Goal: Task Accomplishment & Management: Use online tool/utility

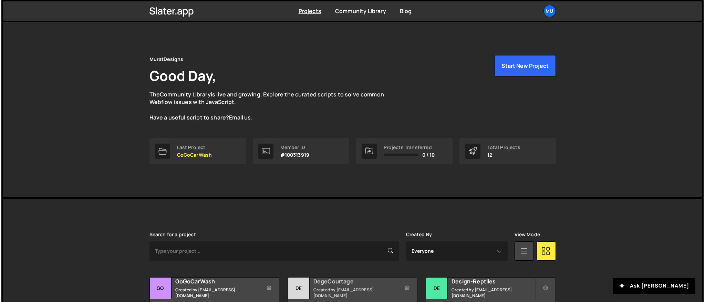
scroll to position [207, 0]
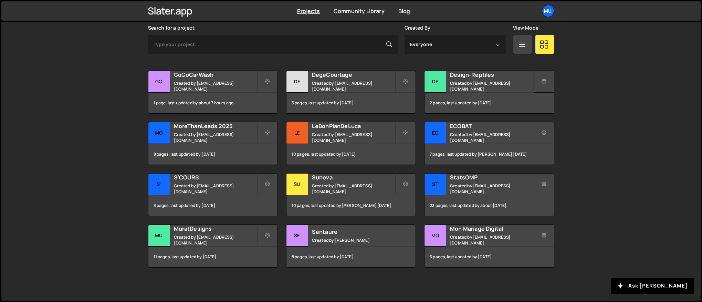
click at [549, 76] on button at bounding box center [544, 82] width 21 height 22
click at [589, 69] on div "Slater is designed for desktop use. Please use a larger screen to access the fu…" at bounding box center [350, 146] width 699 height 308
click at [544, 82] on icon at bounding box center [544, 81] width 5 height 7
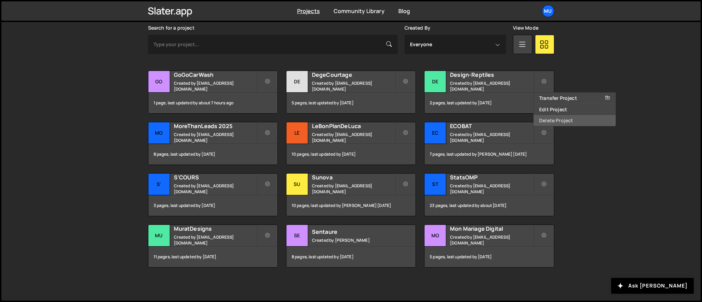
click at [552, 120] on link "Delete Project" at bounding box center [575, 120] width 82 height 11
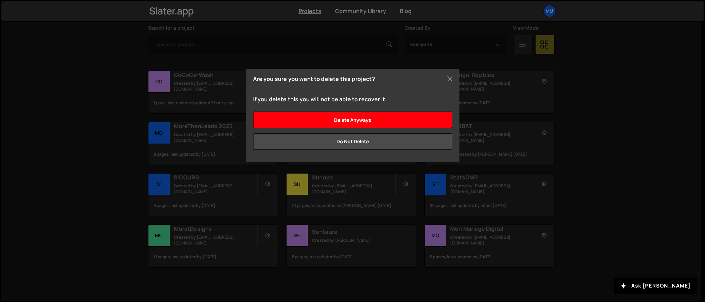
click at [343, 123] on input "Delete anyways" at bounding box center [352, 120] width 199 height 17
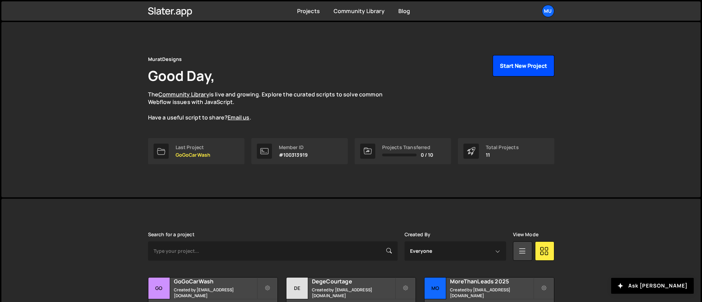
click at [513, 65] on button "Start New Project" at bounding box center [524, 65] width 62 height 21
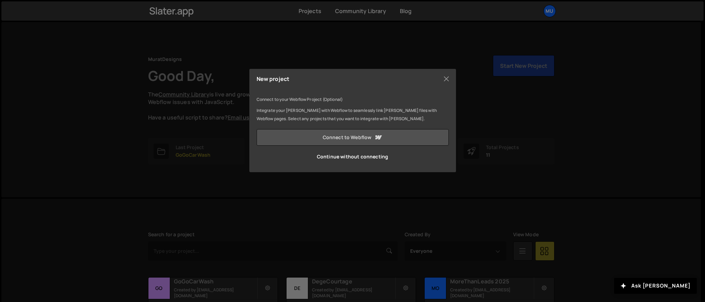
click at [337, 136] on link "Connect to Webflow" at bounding box center [352, 137] width 192 height 17
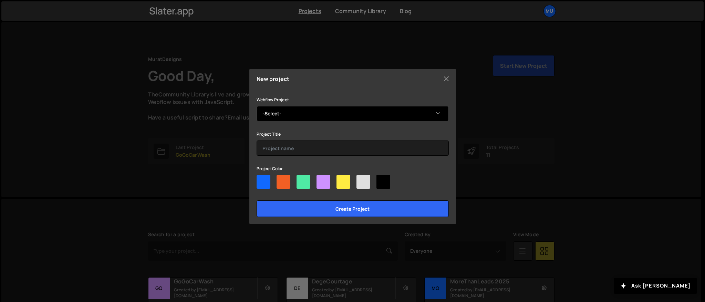
click at [263, 112] on select "-Select- Design-Reptiles Smootify" at bounding box center [352, 113] width 192 height 15
select select "68c17dd53f57aa248fb0bf24"
click at [256, 106] on select "-Select- Design-Reptiles Smootify" at bounding box center [352, 113] width 192 height 15
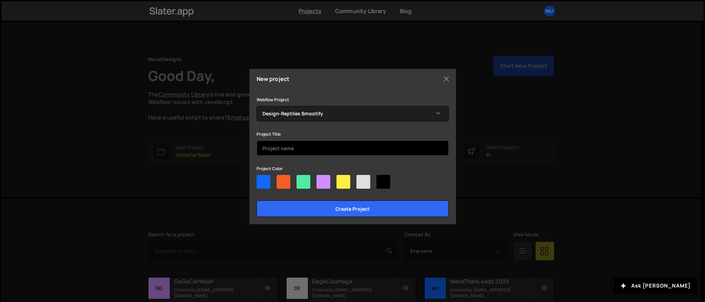
click at [307, 147] on input "text" at bounding box center [352, 147] width 192 height 15
type input "Design-Reptiles"
click at [346, 162] on div "Webflow Project -Select- Design-Reptiles Smootify Project Title Design-Reptiles…" at bounding box center [352, 156] width 192 height 122
click at [260, 181] on div at bounding box center [263, 182] width 14 height 14
click at [260, 179] on input"] "radio" at bounding box center [258, 177] width 4 height 4
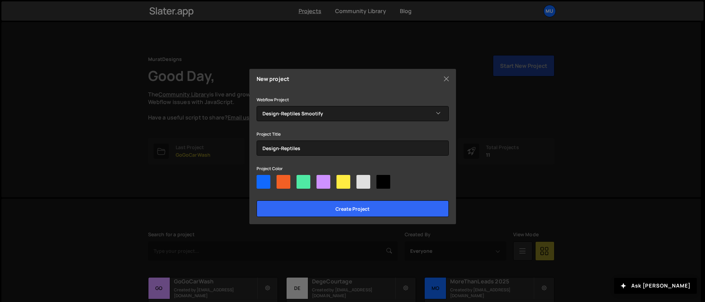
radio input"] "true"
click at [306, 181] on div at bounding box center [303, 182] width 14 height 14
click at [301, 179] on input"] "radio" at bounding box center [298, 177] width 4 height 4
radio input"] "true"
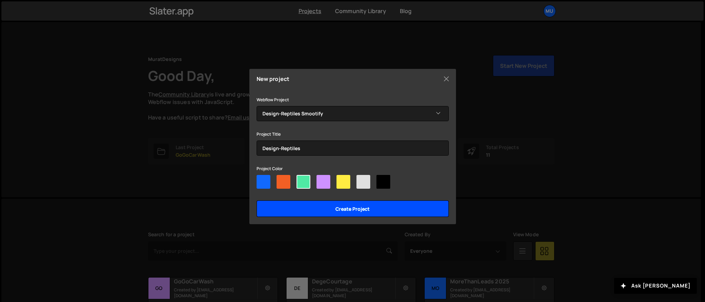
click at [319, 203] on input "Create project" at bounding box center [352, 208] width 192 height 17
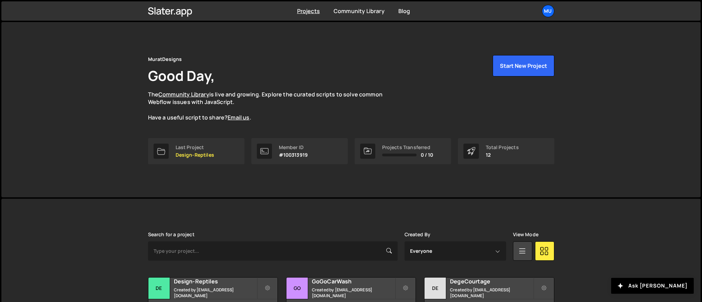
click at [392, 109] on p "The Community Library is live and growing. Explore the curated scripts to solve…" at bounding box center [272, 106] width 248 height 31
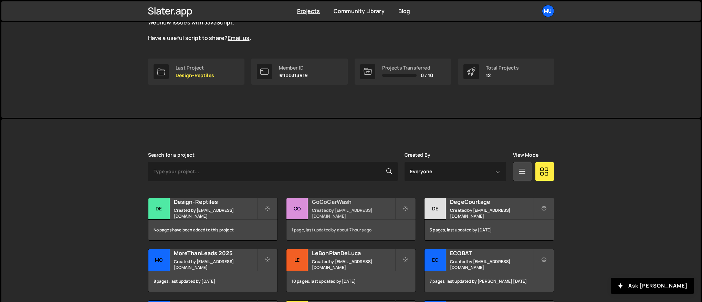
scroll to position [128, 0]
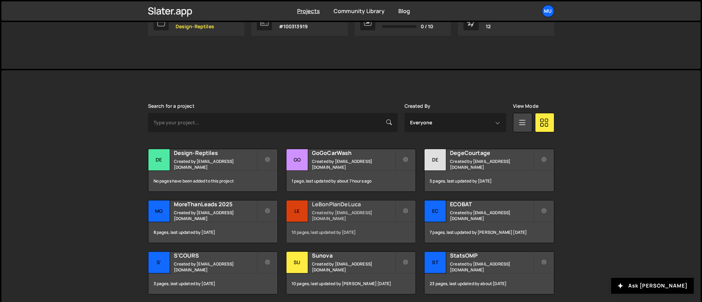
click at [334, 208] on h2 "LeBonPlanDeLuca" at bounding box center [353, 204] width 83 height 8
click at [223, 157] on h2 "Design-Reptiles" at bounding box center [215, 153] width 83 height 8
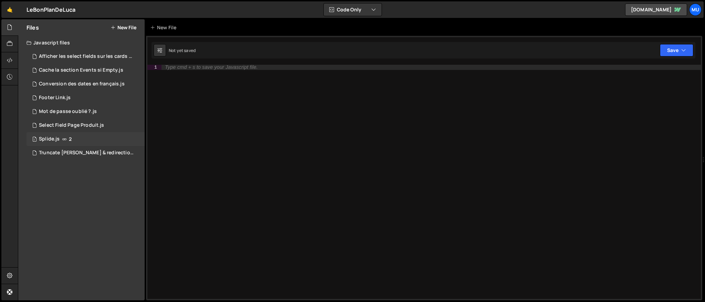
click at [124, 140] on div "1 Splide.js 2" at bounding box center [86, 139] width 118 height 14
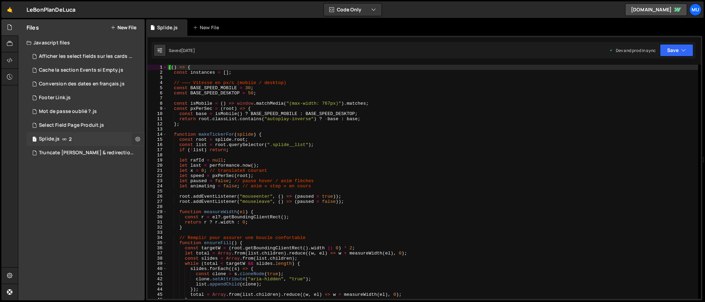
click at [132, 140] on button at bounding box center [138, 139] width 12 height 12
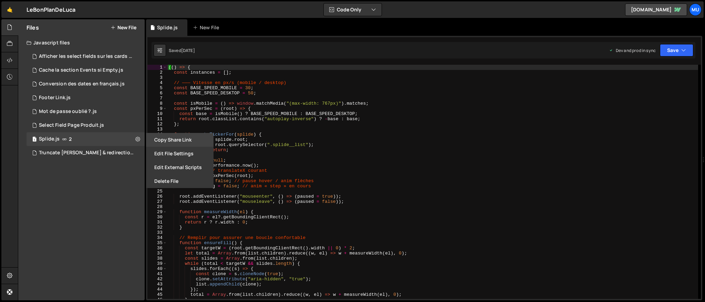
click at [169, 141] on button "Copy share link" at bounding box center [179, 140] width 67 height 14
click at [186, 155] on button "Edit File Settings" at bounding box center [179, 154] width 67 height 14
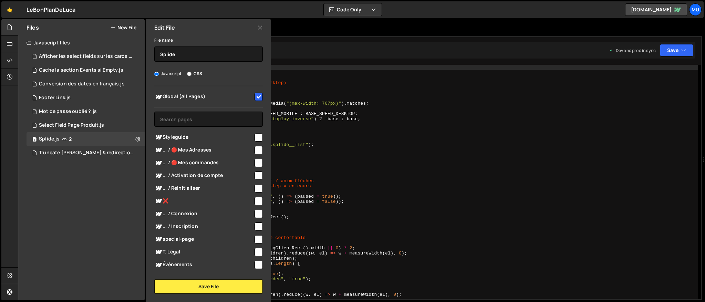
click at [261, 28] on icon at bounding box center [260, 28] width 6 height 8
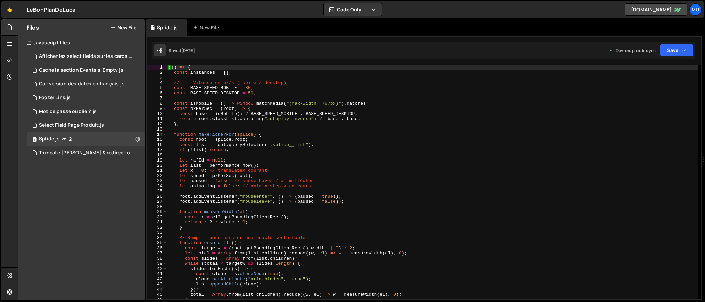
click at [302, 150] on div "(( ) => { const instances = [ ] ; // ——— Vitesse en px/s (mobile / desktop) con…" at bounding box center [432, 187] width 531 height 244
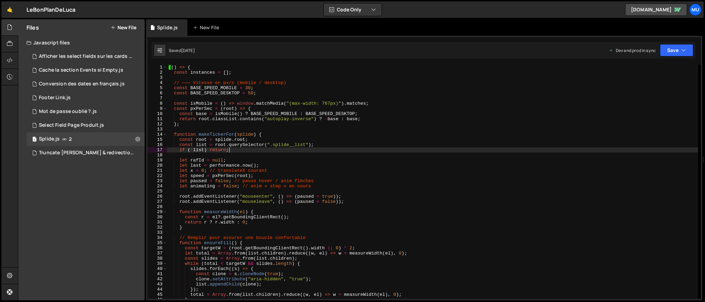
type textarea "})();"
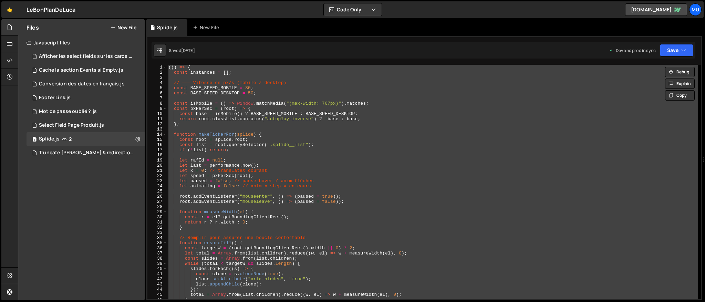
click at [219, 129] on div "(( ) => { const instances = [ ] ; // ——— Vitesse en px/s (mobile / desktop) con…" at bounding box center [432, 182] width 531 height 234
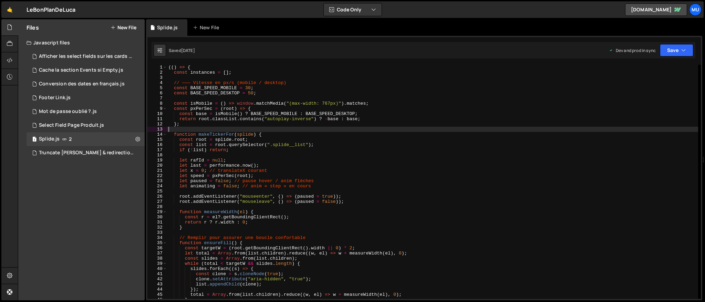
click at [250, 117] on div "(( ) => { const instances = [ ] ; // ——— Vitesse en px/s (mobile / desktop) con…" at bounding box center [432, 187] width 531 height 244
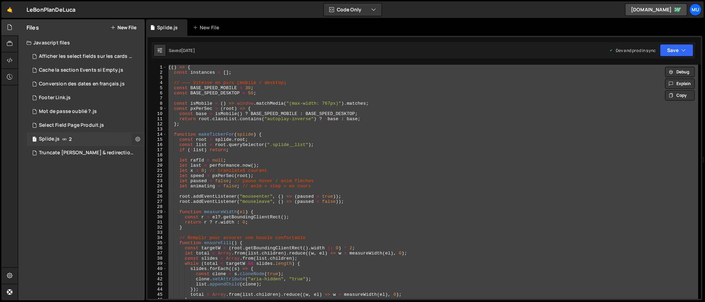
click at [140, 138] on icon at bounding box center [137, 139] width 5 height 7
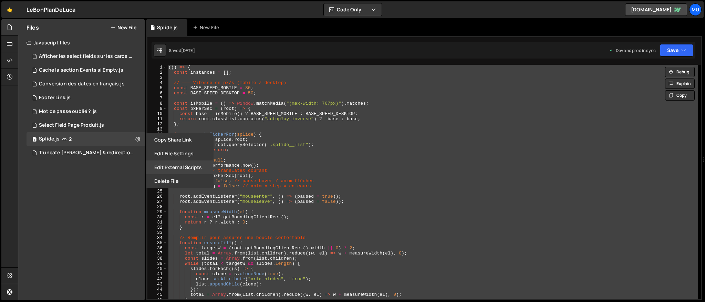
click at [165, 169] on button "Edit External Scripts" at bounding box center [179, 167] width 67 height 14
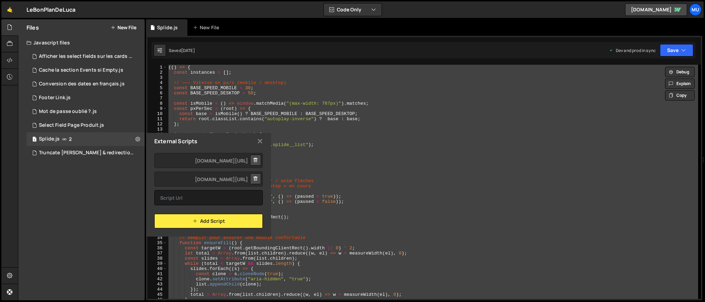
click at [247, 91] on div "(( ) => { const instances = [ ] ; // ——— Vitesse en px/s (mobile / desktop) con…" at bounding box center [432, 182] width 531 height 234
type textarea "const BASE_SPEED_DESKTOP = 50;"
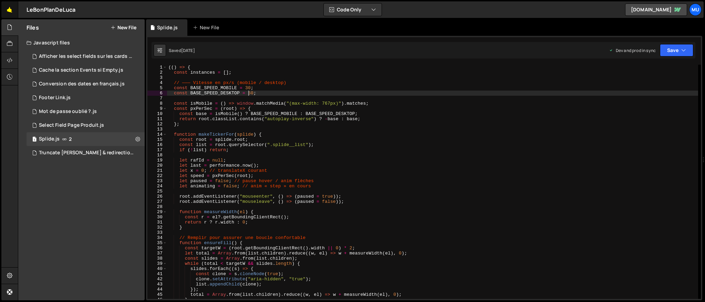
click at [11, 15] on link "🤙" at bounding box center [9, 9] width 17 height 17
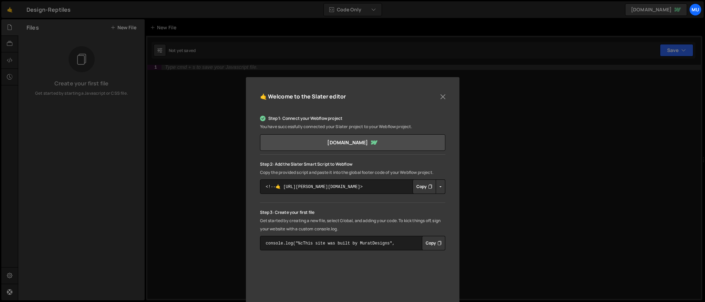
click at [425, 188] on button "Copy" at bounding box center [423, 186] width 23 height 14
click at [442, 95] on button "Close" at bounding box center [443, 97] width 10 height 10
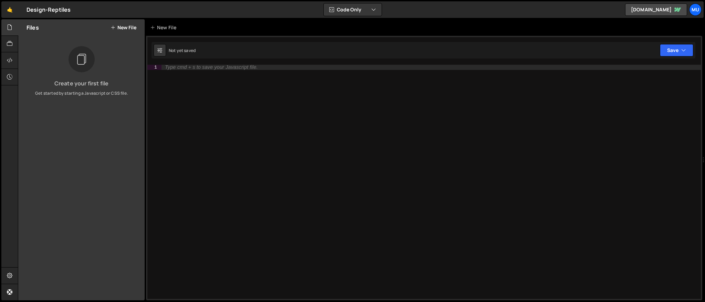
click at [128, 29] on button "New File" at bounding box center [124, 28] width 26 height 6
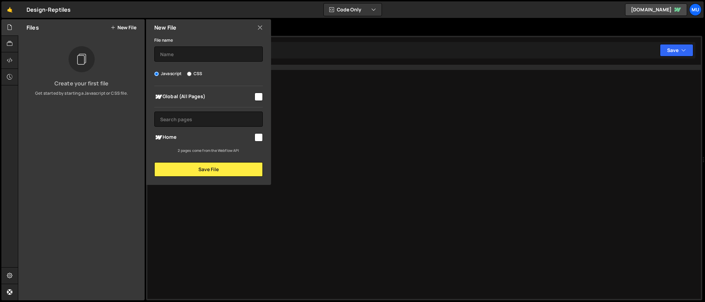
click at [198, 97] on span "Global (All Pages)" at bounding box center [203, 97] width 99 height 8
checkbox input "true"
click at [187, 53] on input "text" at bounding box center [208, 53] width 108 height 15
type input "Splide"
click at [230, 165] on button "Save File" at bounding box center [208, 169] width 108 height 14
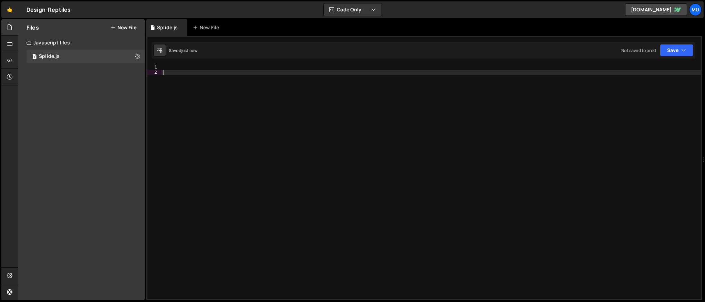
click at [217, 109] on div at bounding box center [430, 187] width 539 height 244
paste textarea "})();"
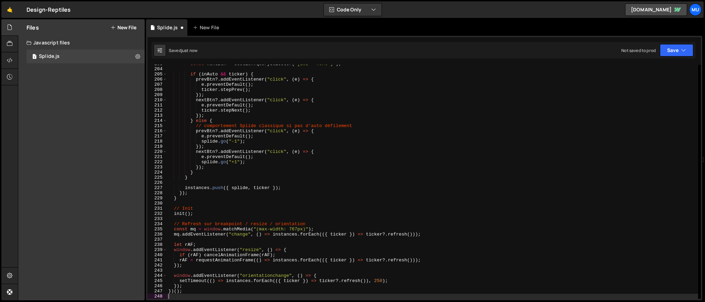
scroll to position [1047, 0]
type textarea "})();"
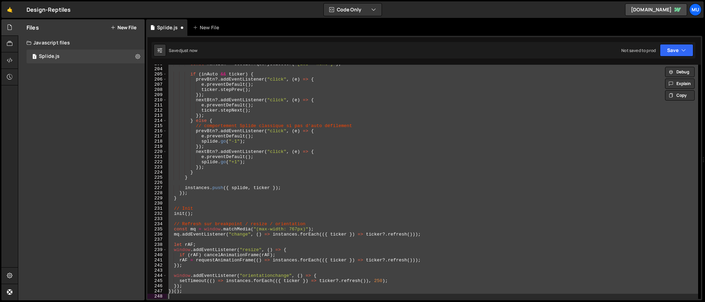
paste textarea
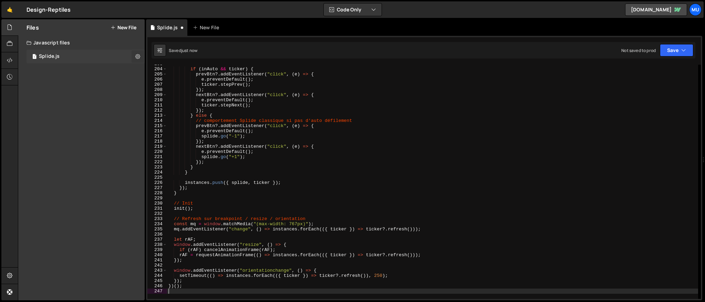
click at [137, 54] on icon at bounding box center [137, 56] width 5 height 7
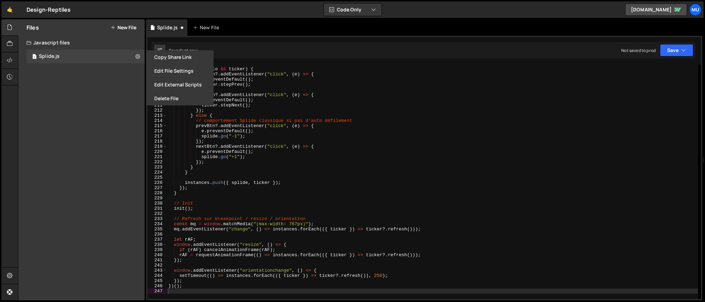
drag, startPoint x: 161, startPoint y: 85, endPoint x: 172, endPoint y: 87, distance: 11.2
click at [162, 85] on button "Edit External Scripts" at bounding box center [179, 85] width 67 height 14
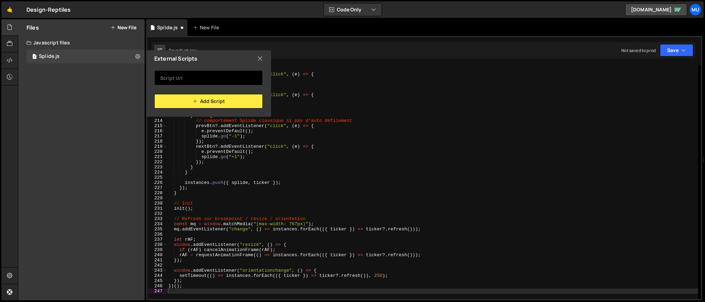
click at [199, 78] on input "text" at bounding box center [208, 77] width 108 height 15
paste input "https://cdn.jsdelivr.net/npm/@splidejs/splide@latest/dist/js/splide.min.js"
type input "https://cdn.jsdelivr.net/npm/@splidejs/splide@latest/dist/js/splide.min.js"
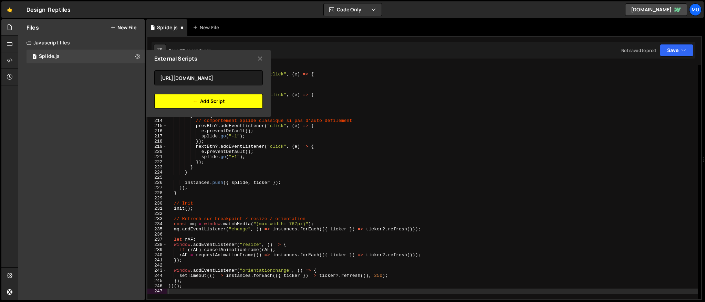
click at [205, 106] on button "Add Script" at bounding box center [208, 101] width 108 height 14
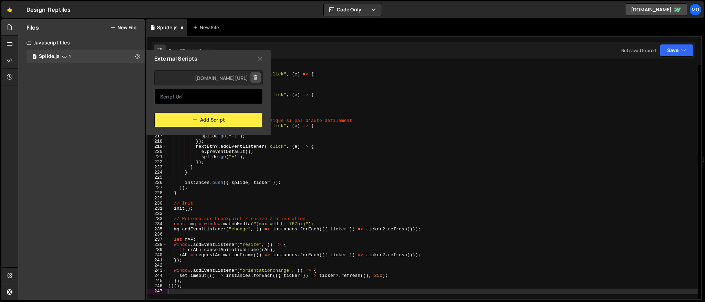
click at [200, 95] on input "text" at bounding box center [208, 96] width 108 height 15
paste input "https://cdn.jsdelivr.net/npm/@splidejs/splide-extension-auto-scroll@latest/dist…"
type input "https://cdn.jsdelivr.net/npm/@splidejs/splide-extension-auto-scroll@latest/dist…"
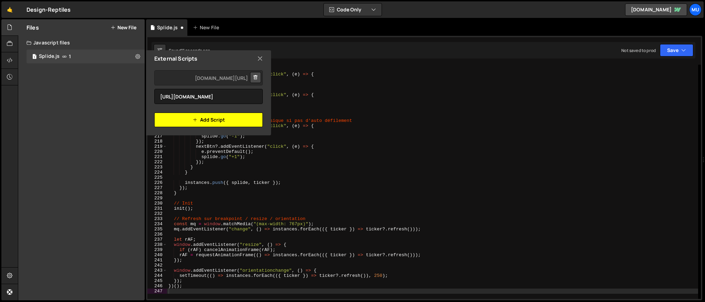
click at [237, 124] on button "Add Script" at bounding box center [208, 120] width 108 height 14
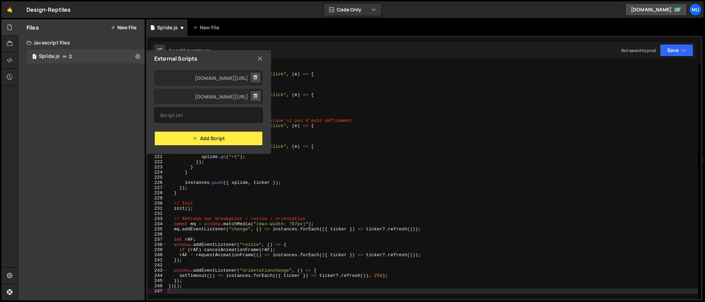
click at [262, 55] on icon at bounding box center [260, 59] width 6 height 8
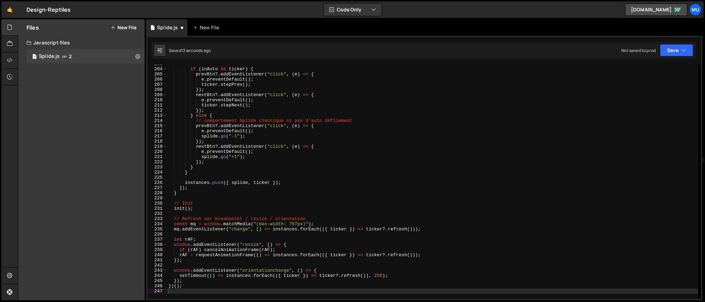
type textarea "e.preventDefault();"
click at [493, 131] on div "if ( inAuto && ticker ) { prevBtn ?. addEventListener ( "click" , ( e ) => { e …" at bounding box center [432, 183] width 531 height 244
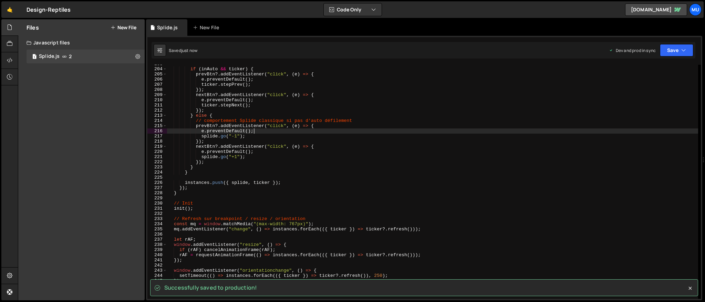
click at [127, 31] on div "Files New File" at bounding box center [81, 27] width 126 height 17
click at [127, 30] on button "New File" at bounding box center [124, 28] width 26 height 6
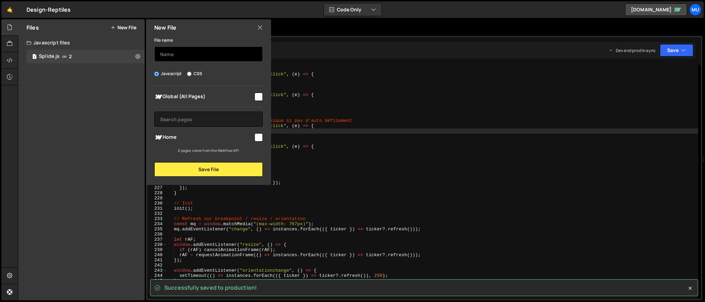
click at [186, 47] on input "text" at bounding box center [208, 53] width 108 height 15
click at [182, 58] on input "text" at bounding box center [208, 53] width 108 height 15
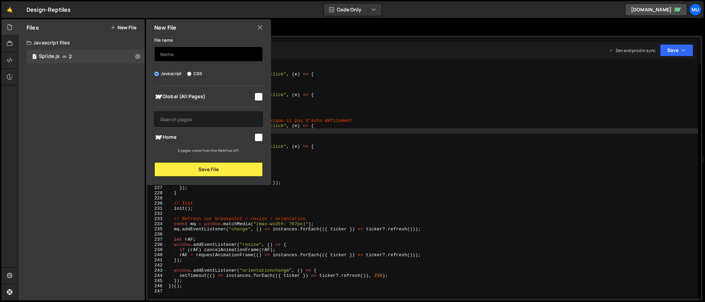
type input "Smooth Scroll"
click at [187, 100] on span "Global (All Pages)" at bounding box center [203, 97] width 99 height 8
checkbox input "true"
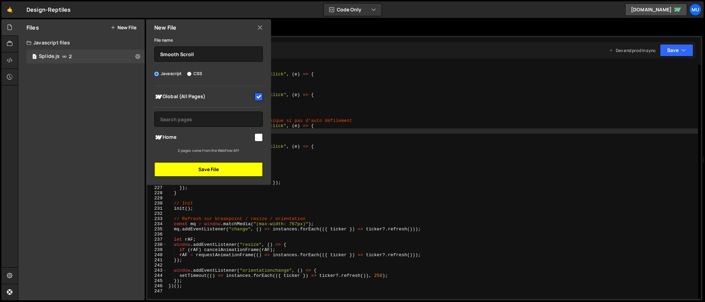
click at [209, 176] on button "Save File" at bounding box center [208, 169] width 108 height 14
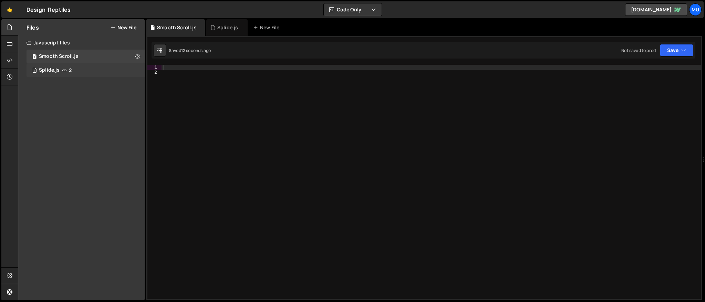
click at [134, 70] on div "1 Splide.js 2" at bounding box center [86, 70] width 118 height 14
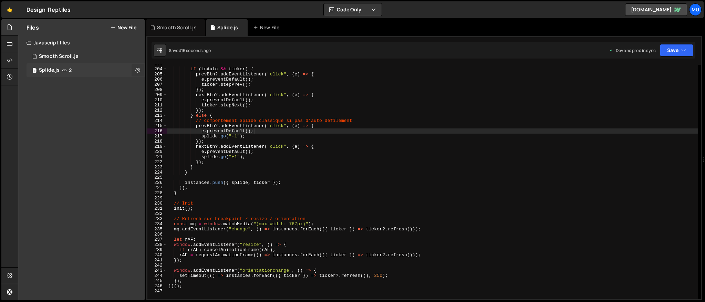
click at [136, 70] on icon at bounding box center [137, 70] width 5 height 7
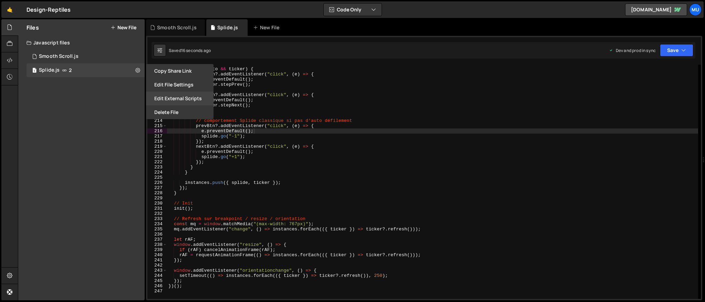
click at [167, 93] on button "Edit External Scripts" at bounding box center [179, 99] width 67 height 14
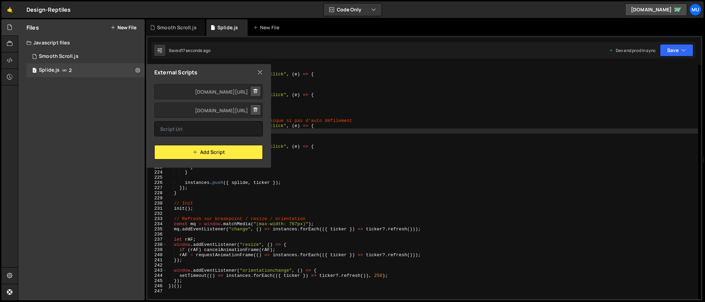
click at [263, 68] on div "External Scripts" at bounding box center [208, 72] width 125 height 17
click at [259, 70] on icon at bounding box center [260, 73] width 6 height 8
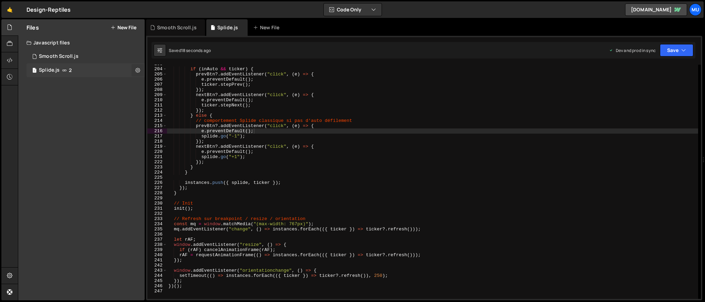
drag, startPoint x: 136, startPoint y: 68, endPoint x: 136, endPoint y: 76, distance: 7.6
click at [136, 68] on icon at bounding box center [137, 70] width 5 height 7
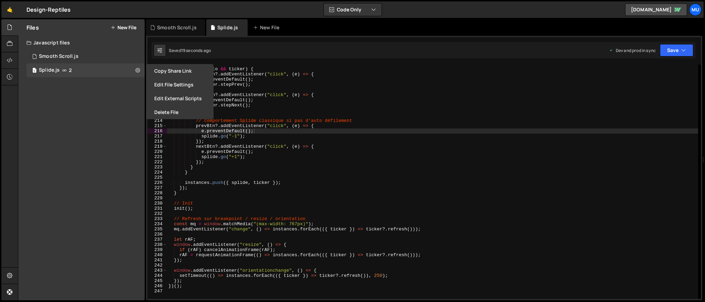
click at [161, 89] on button "Edit File Settings" at bounding box center [179, 85] width 67 height 14
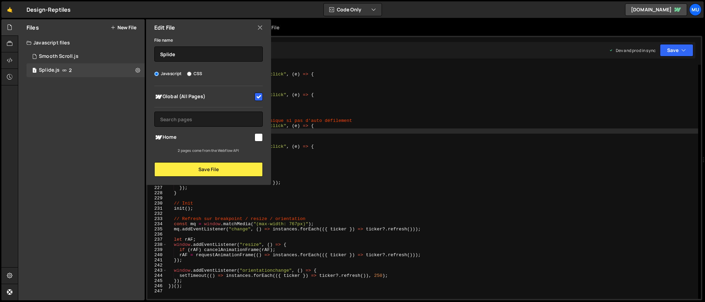
click at [258, 30] on icon at bounding box center [260, 28] width 6 height 8
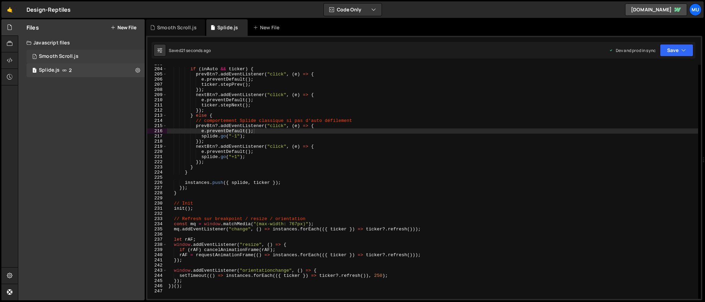
click at [86, 56] on div "1 Smooth Scroll.js 0" at bounding box center [86, 57] width 118 height 14
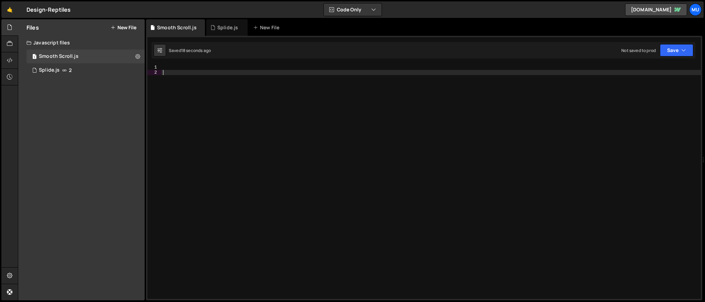
click at [227, 97] on div at bounding box center [430, 187] width 539 height 244
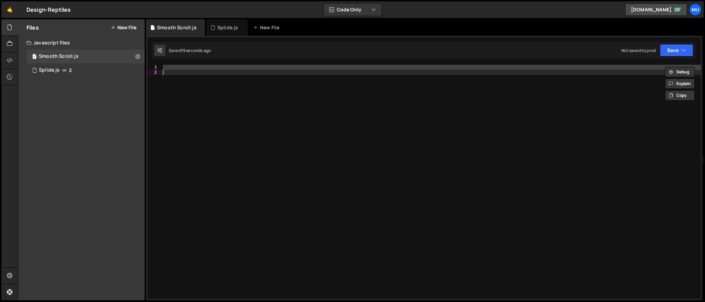
paste textarea
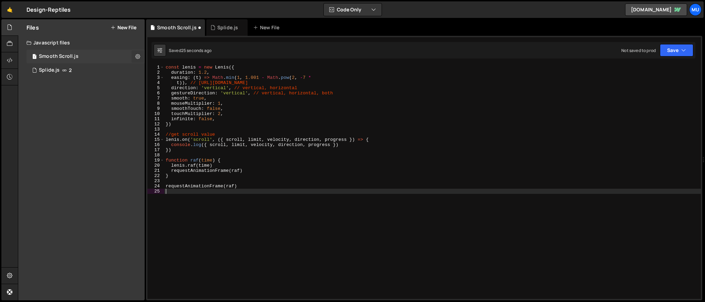
click at [138, 54] on icon at bounding box center [137, 56] width 5 height 7
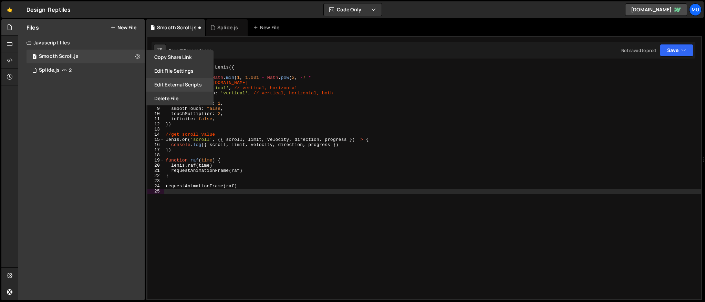
click at [165, 86] on button "Edit External Scripts" at bounding box center [179, 85] width 67 height 14
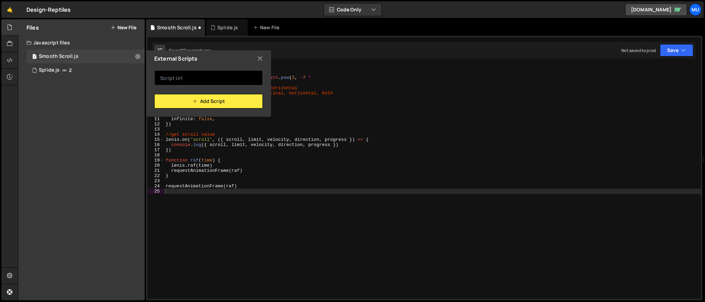
click at [203, 81] on input "text" at bounding box center [208, 77] width 108 height 15
paste input "[URL][DOMAIN_NAME][PERSON_NAME][PERSON_NAME]"
type input "[URL][DOMAIN_NAME][PERSON_NAME][PERSON_NAME]"
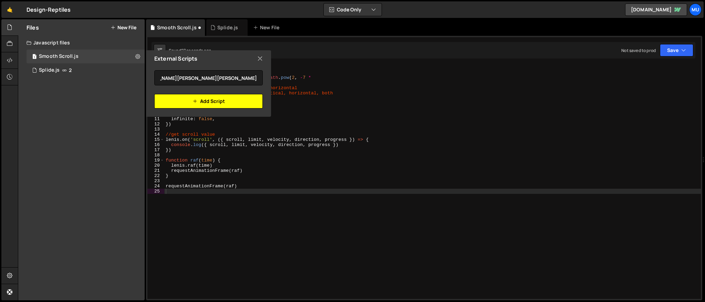
click at [198, 101] on button "Add Script" at bounding box center [208, 101] width 108 height 14
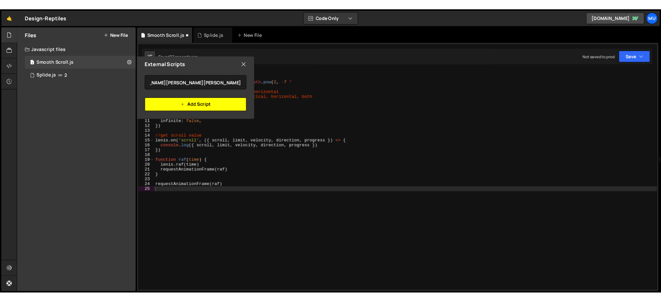
scroll to position [0, 0]
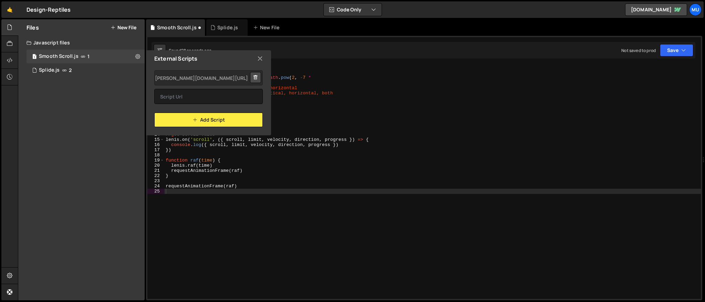
click at [257, 64] on div "External Scripts" at bounding box center [208, 58] width 125 height 17
click at [261, 60] on icon at bounding box center [260, 59] width 6 height 8
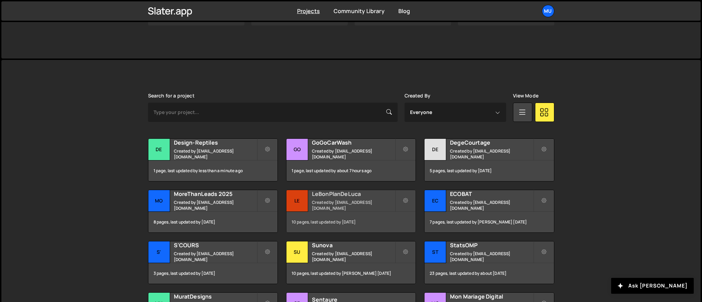
scroll to position [183, 0]
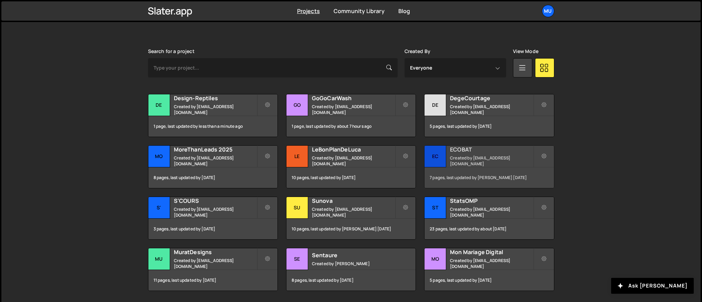
click at [457, 151] on h2 "ECOBAT" at bounding box center [491, 150] width 83 height 8
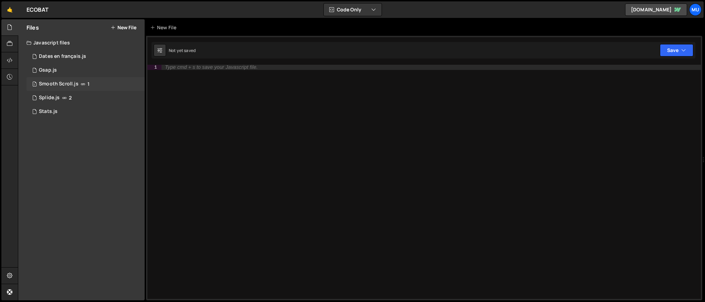
click at [128, 81] on div "1 Smooth Scroll.js 1" at bounding box center [86, 84] width 118 height 14
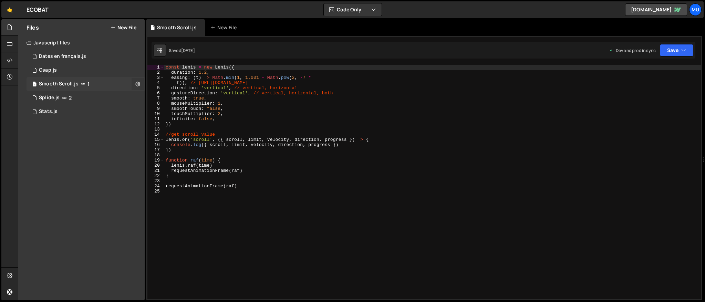
click at [138, 87] on button at bounding box center [138, 84] width 12 height 12
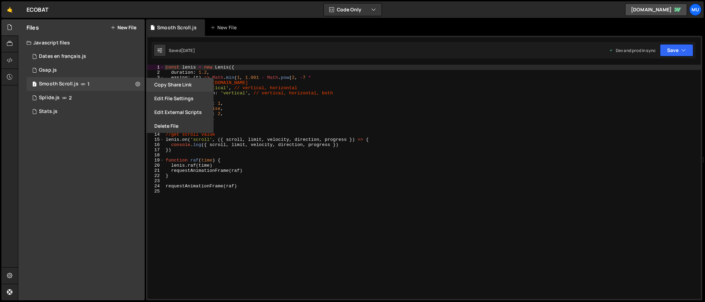
click at [179, 83] on button "Copy share link" at bounding box center [179, 85] width 67 height 14
click at [285, 94] on div "const [PERSON_NAME] = new [PERSON_NAME] ({ duration : 1.2 , easing : ( t ) => M…" at bounding box center [432, 187] width 536 height 244
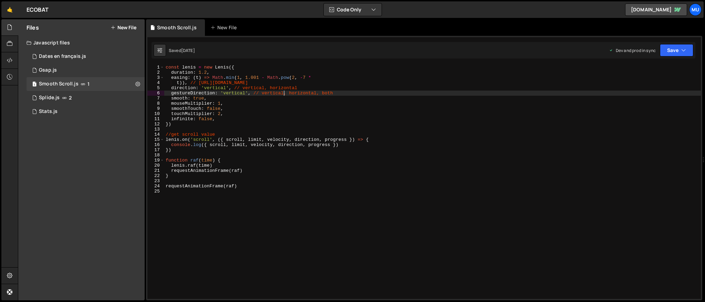
type textarea "requestAnimationFrame(raf)"
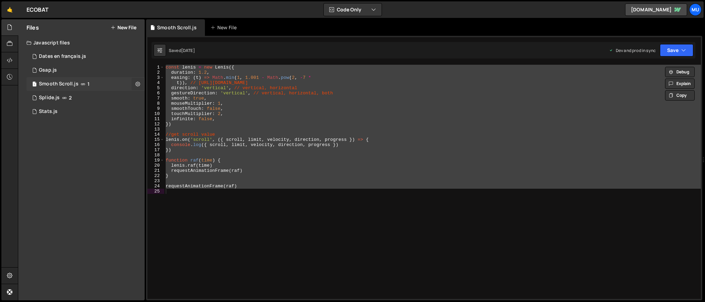
click at [136, 85] on icon at bounding box center [137, 84] width 5 height 7
type input "Smooth Scroll"
radio input "true"
checkbox input "true"
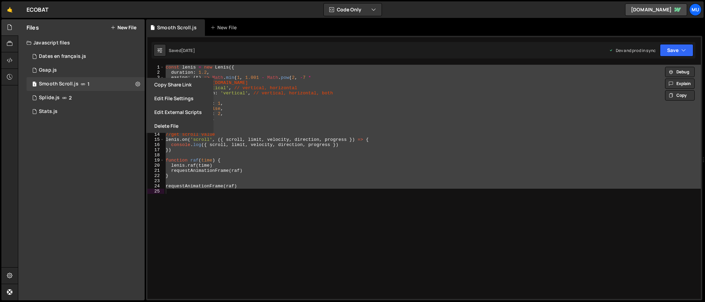
click at [165, 98] on button "Edit File Settings" at bounding box center [179, 99] width 67 height 14
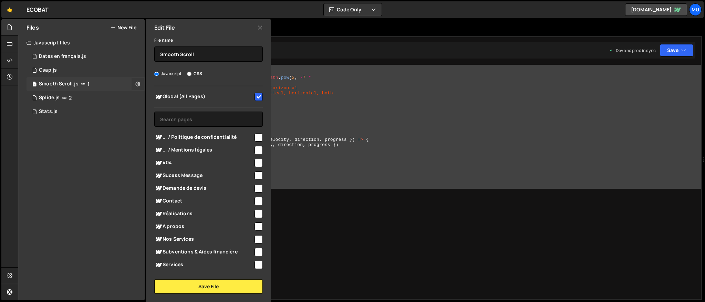
click at [137, 83] on icon at bounding box center [137, 84] width 5 height 7
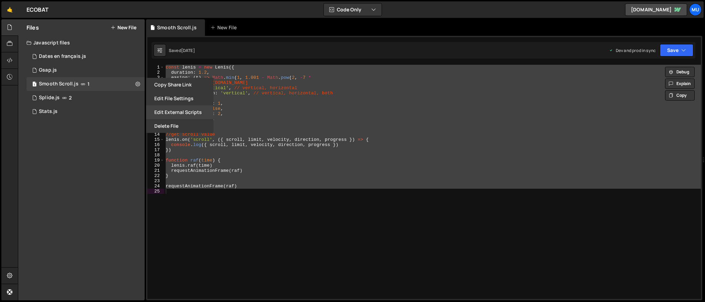
click at [164, 108] on button "Edit External Scripts" at bounding box center [179, 112] width 67 height 14
